Goal: Task Accomplishment & Management: Manage account settings

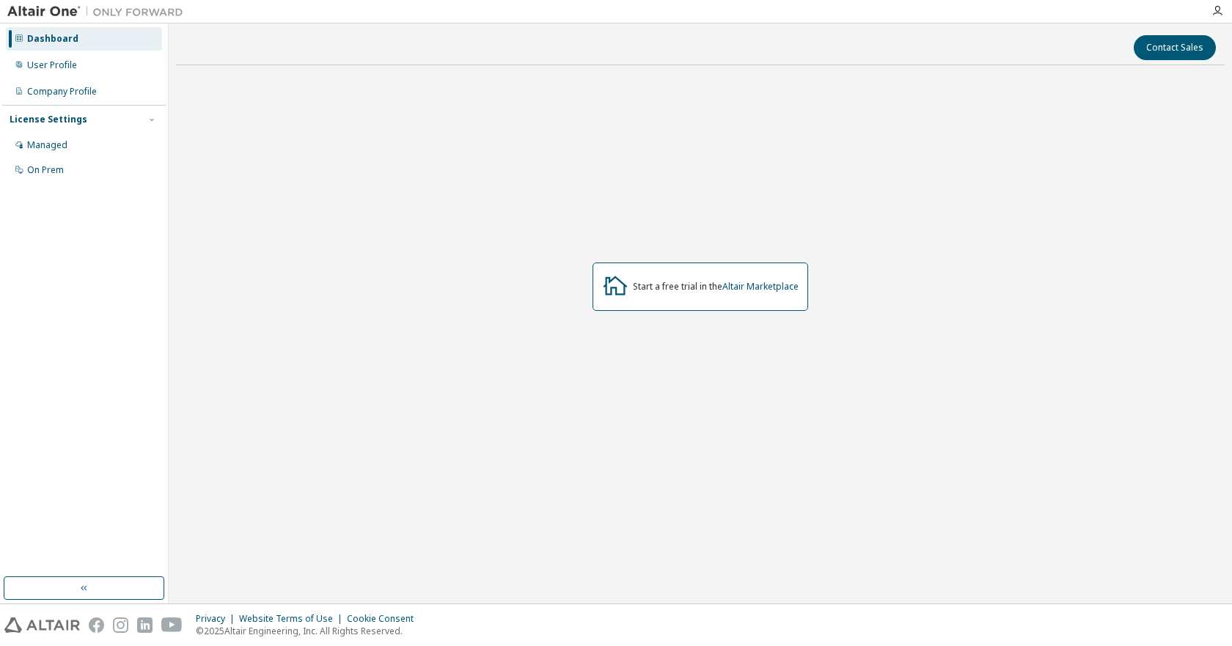
click at [738, 166] on div "Start a free trial in the Altair Marketplace" at bounding box center [700, 287] width 1048 height 420
click at [364, 267] on div "Start a free trial in the Altair Marketplace" at bounding box center [700, 287] width 1048 height 420
click at [36, 59] on div "User Profile" at bounding box center [52, 65] width 50 height 12
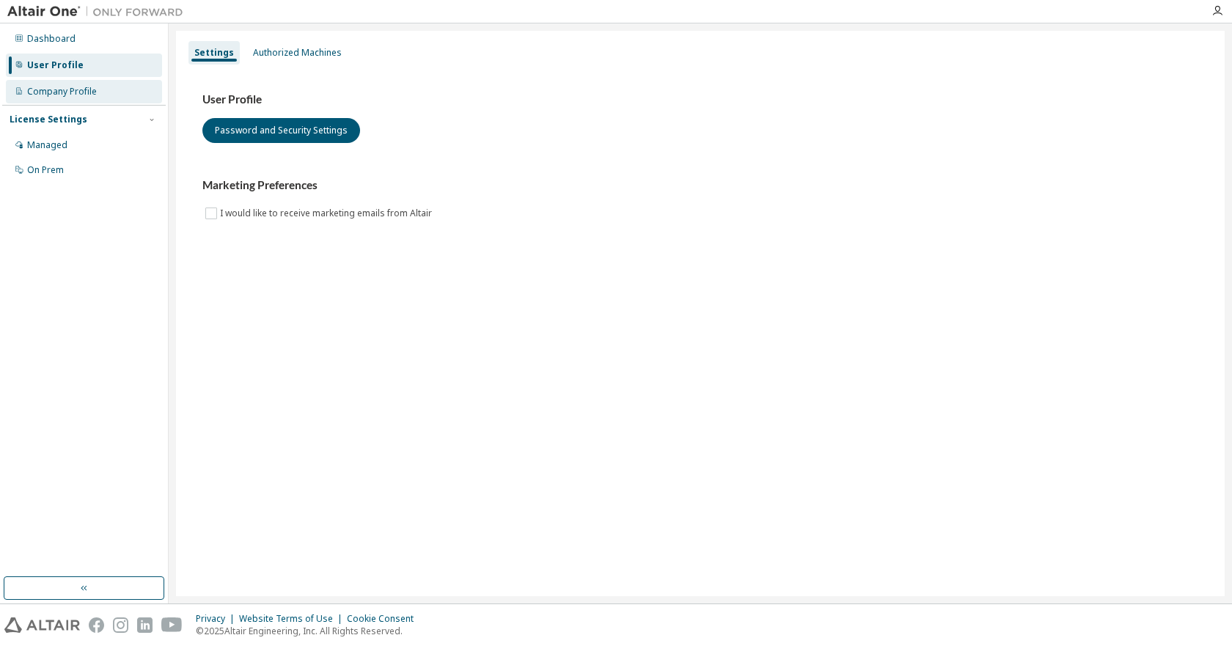
click at [51, 92] on div "Company Profile" at bounding box center [62, 92] width 70 height 12
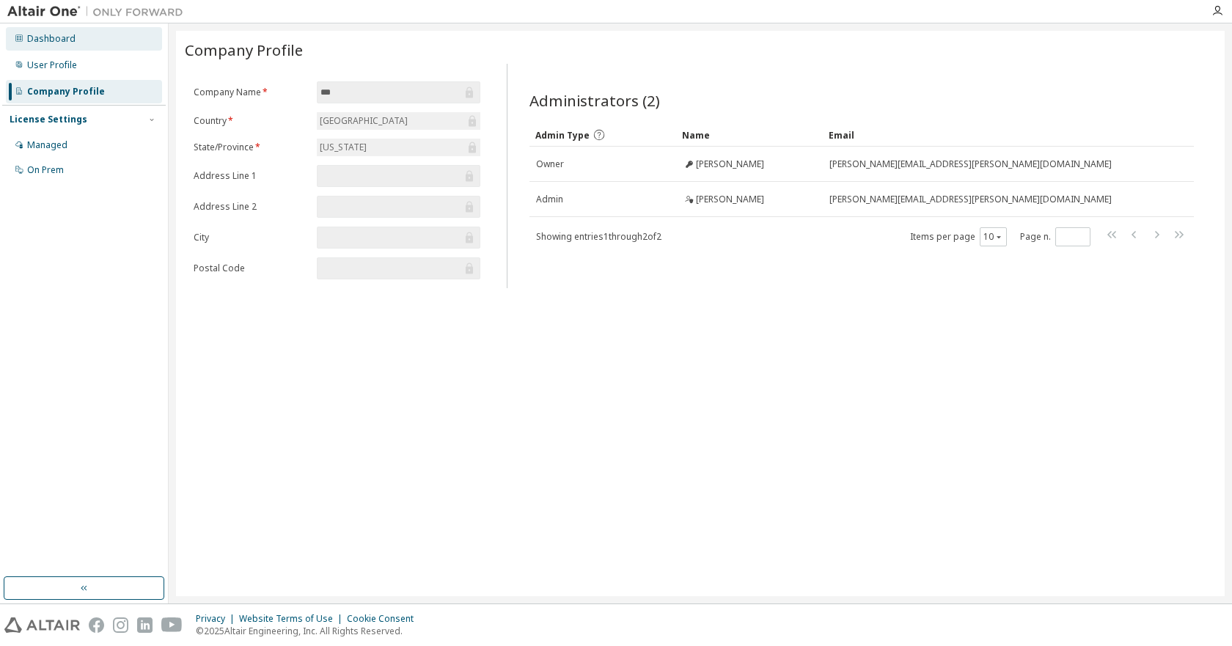
click at [56, 33] on div "Dashboard" at bounding box center [51, 39] width 48 height 12
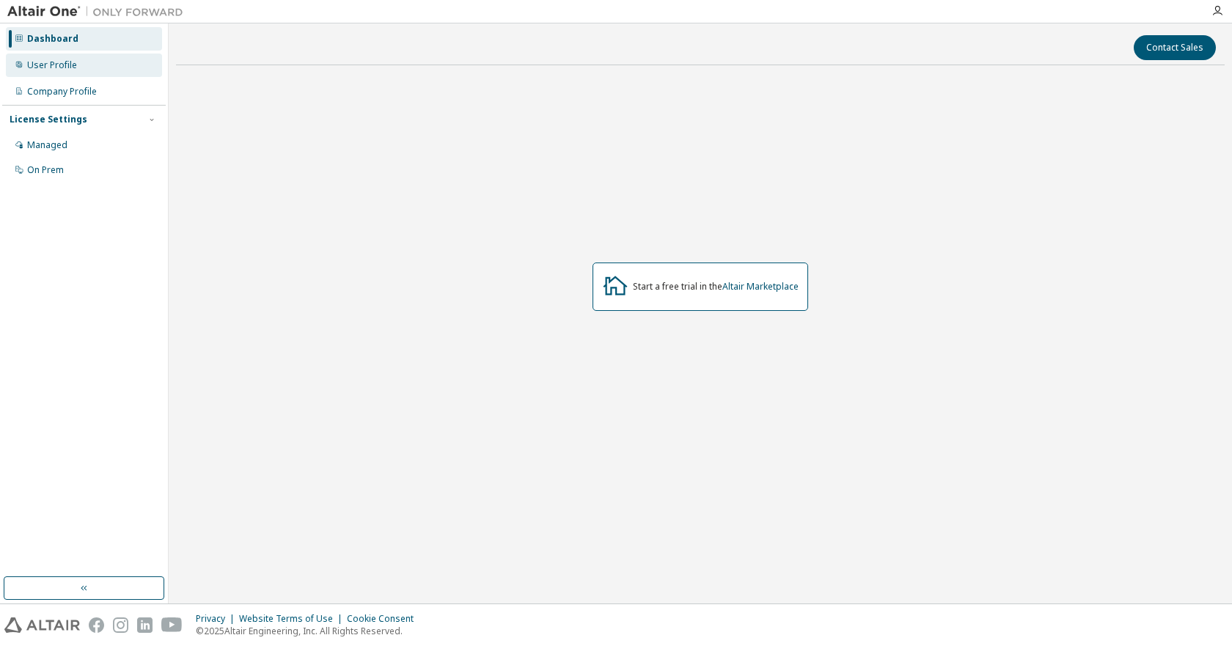
click at [63, 70] on div "User Profile" at bounding box center [52, 65] width 50 height 12
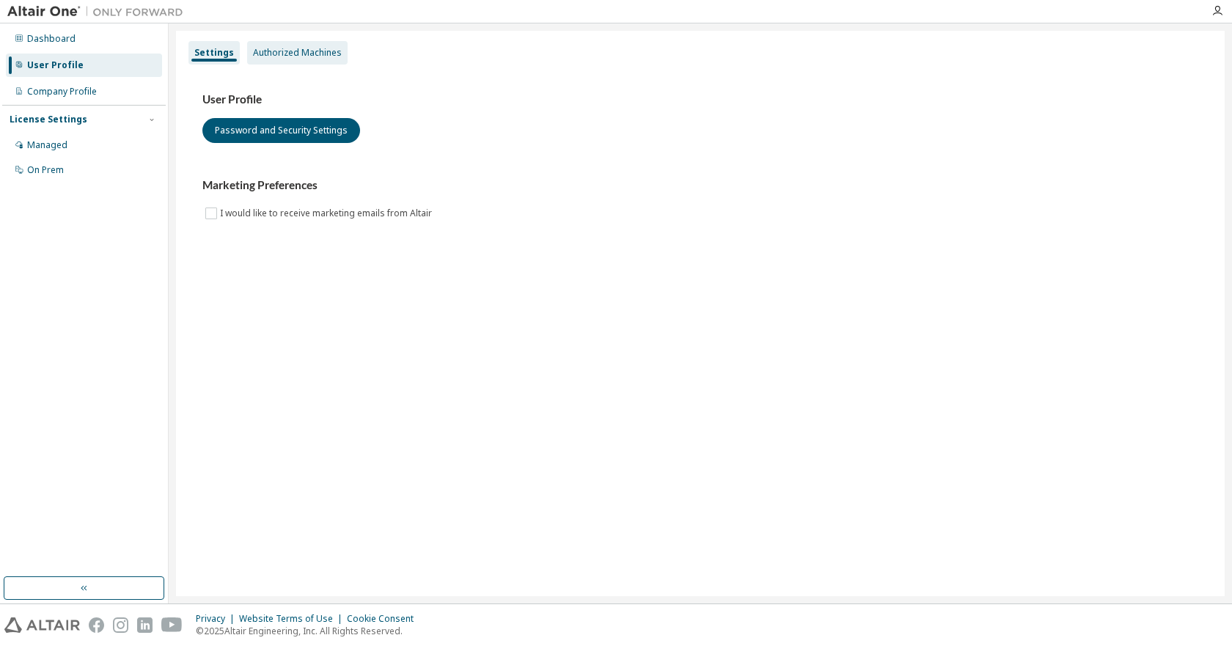
click at [283, 51] on div "Authorized Machines" at bounding box center [297, 53] width 89 height 12
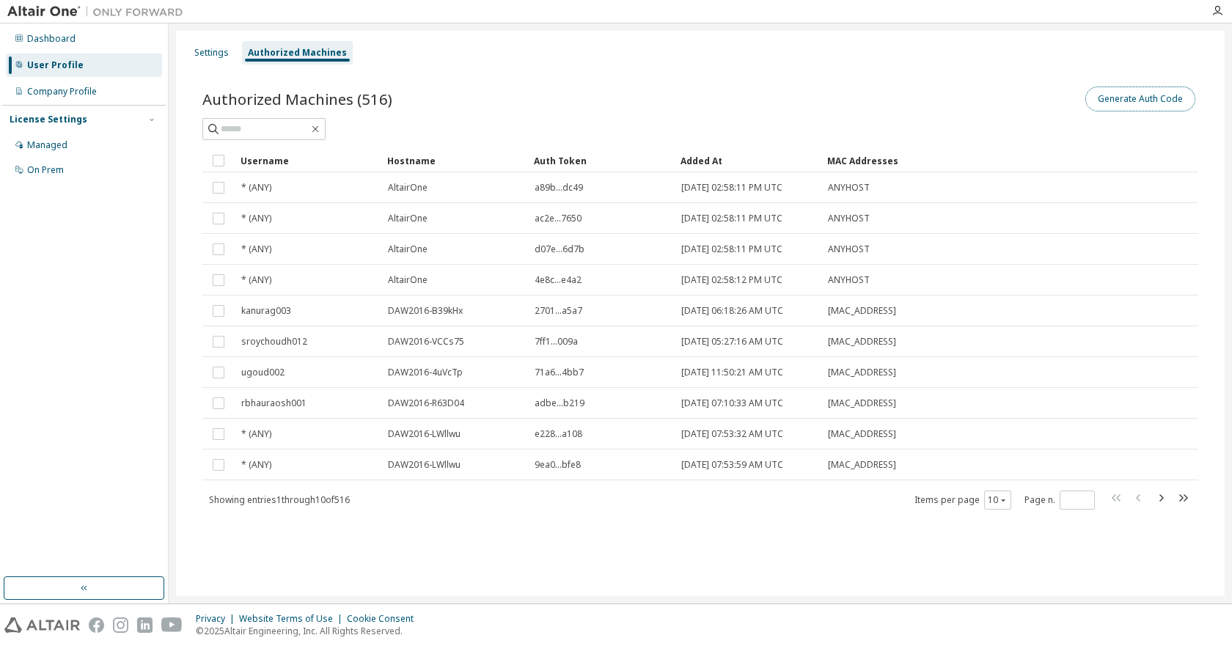
click at [1106, 92] on button "Generate Auth Code" at bounding box center [1140, 99] width 110 height 25
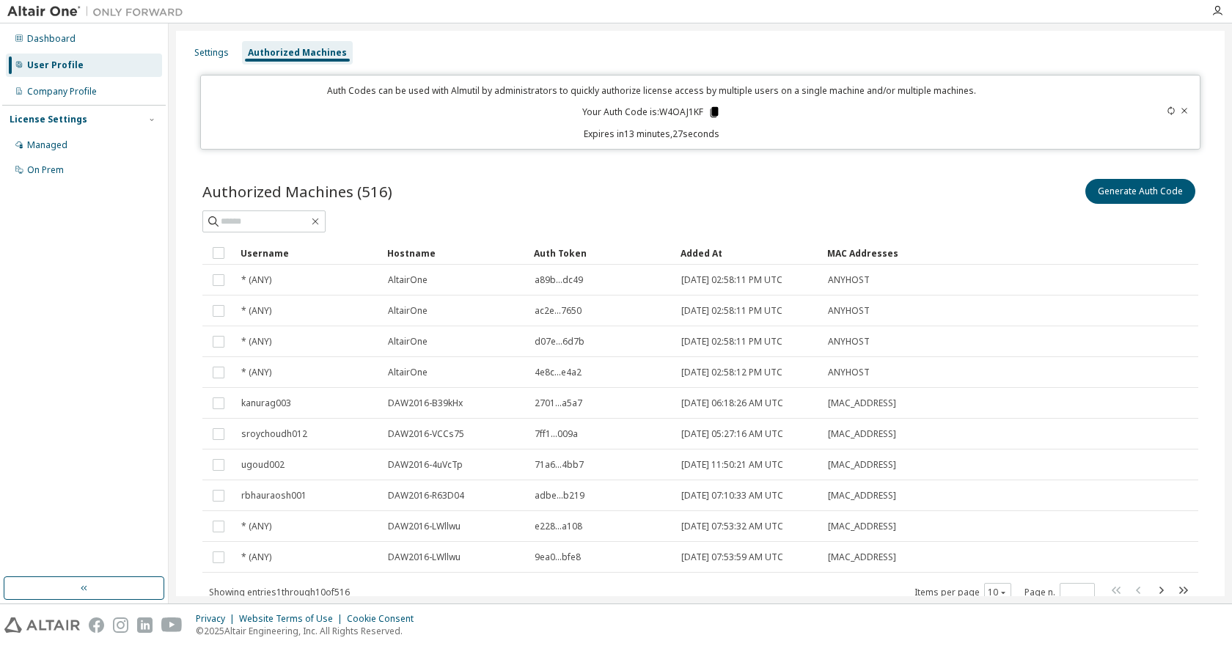
click at [710, 113] on icon at bounding box center [714, 112] width 8 height 10
click at [56, 40] on div "Dashboard" at bounding box center [51, 39] width 48 height 12
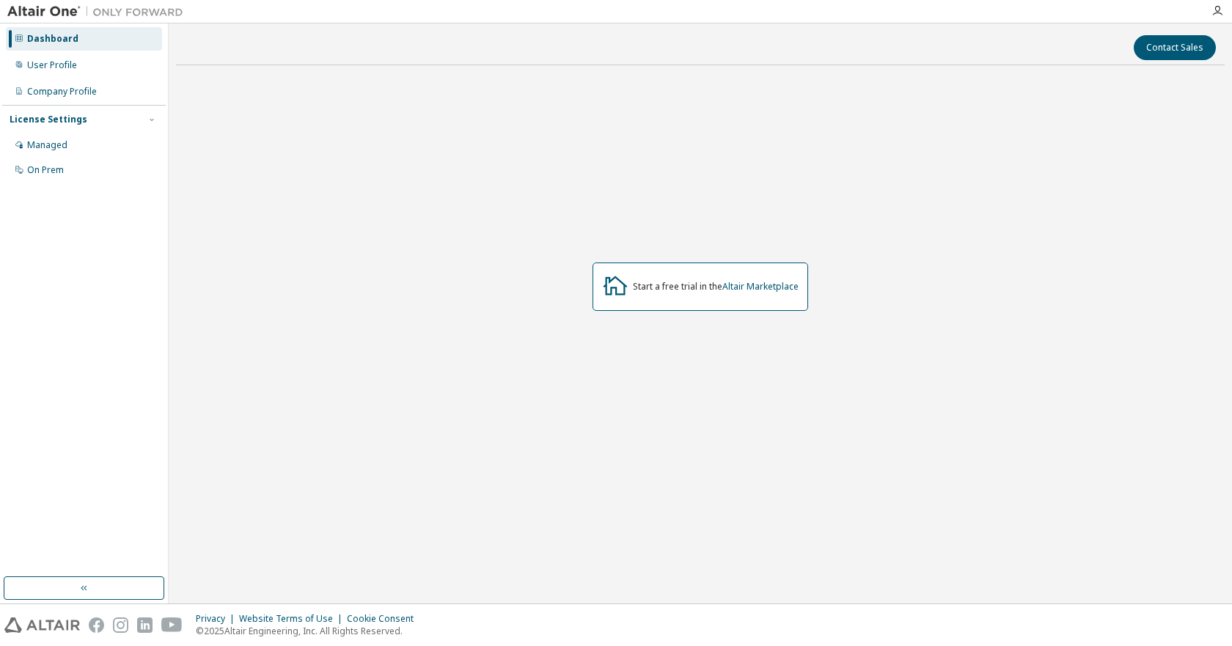
click at [809, 137] on div "Start a free trial in the Altair Marketplace" at bounding box center [700, 287] width 1048 height 420
